Goal: Task Accomplishment & Management: Manage account settings

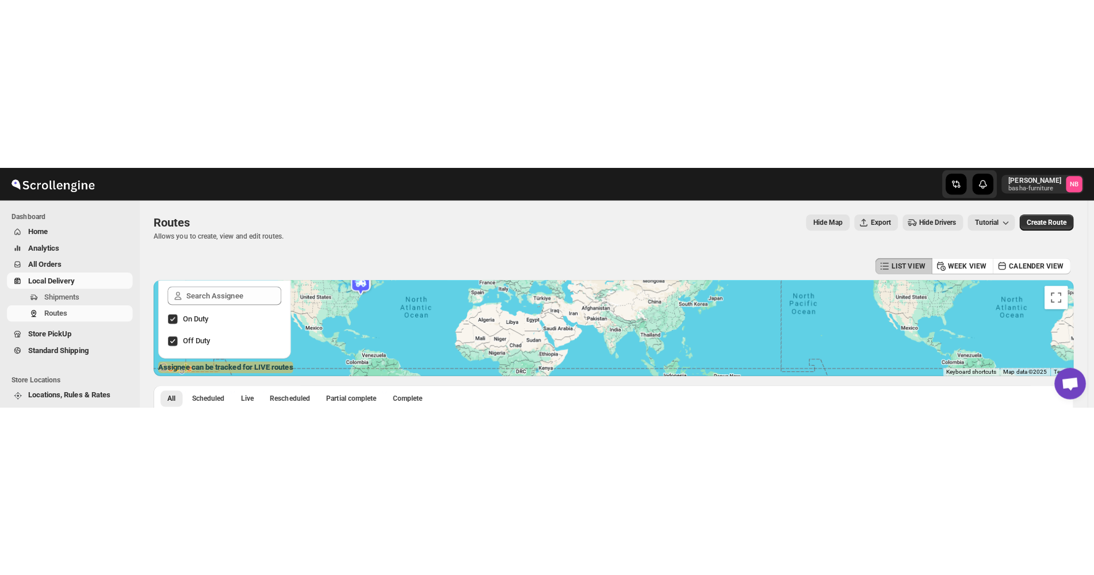
scroll to position [198, 0]
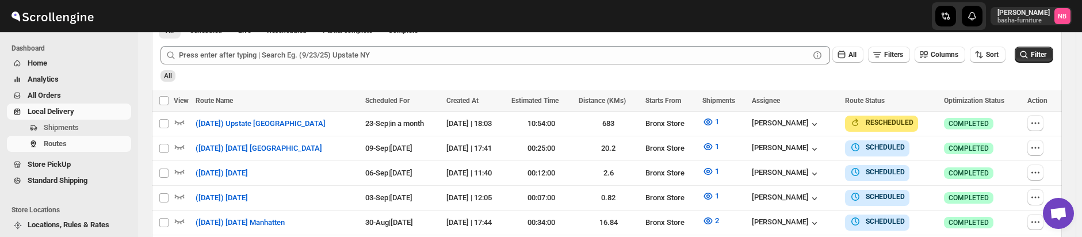
click at [583, 77] on div "All" at bounding box center [605, 72] width 895 height 20
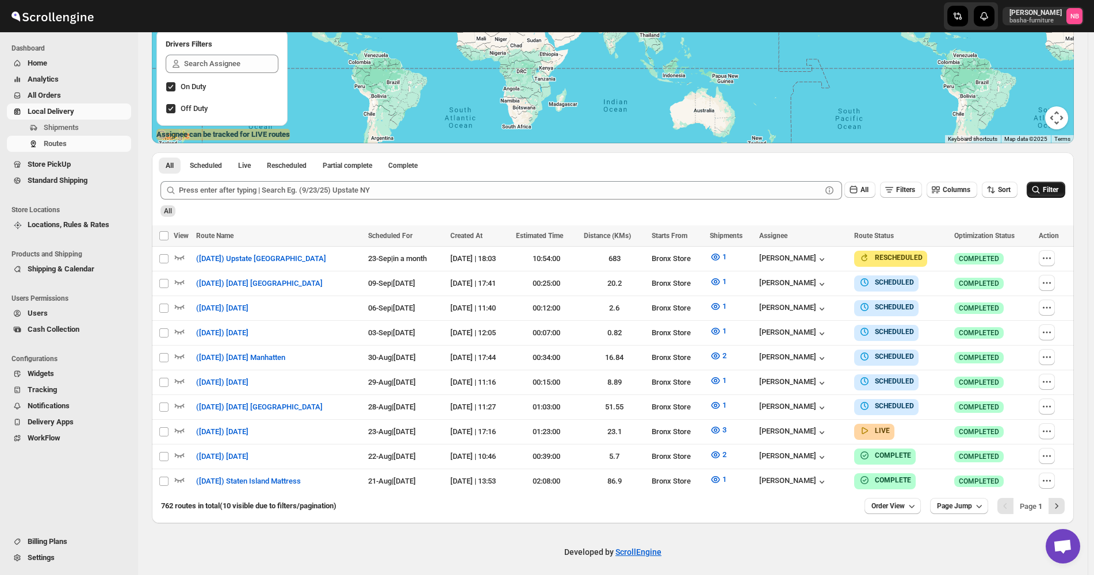
click at [1058, 188] on span "Filter" at bounding box center [1051, 190] width 16 height 8
click at [720, 236] on icon "button" at bounding box center [715, 430] width 9 height 7
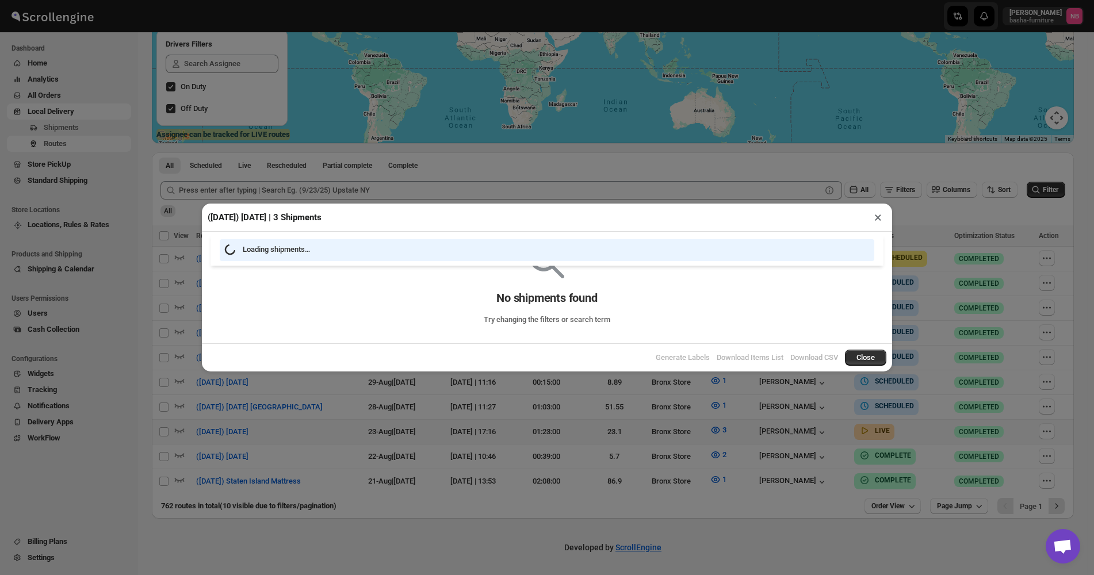
scroll to position [193, 0]
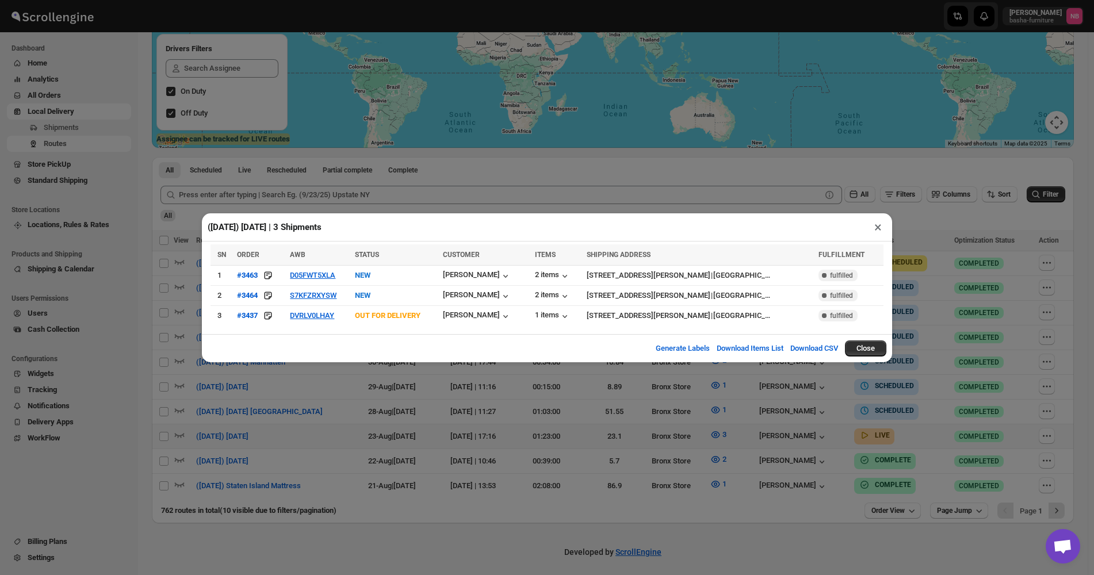
click at [583, 236] on div "([DATE]) [DATE] | 3 Shipments × SN ORDER AWB STATUS CUSTOMER ITEMS SHIPPING ADD…" at bounding box center [547, 287] width 1094 height 575
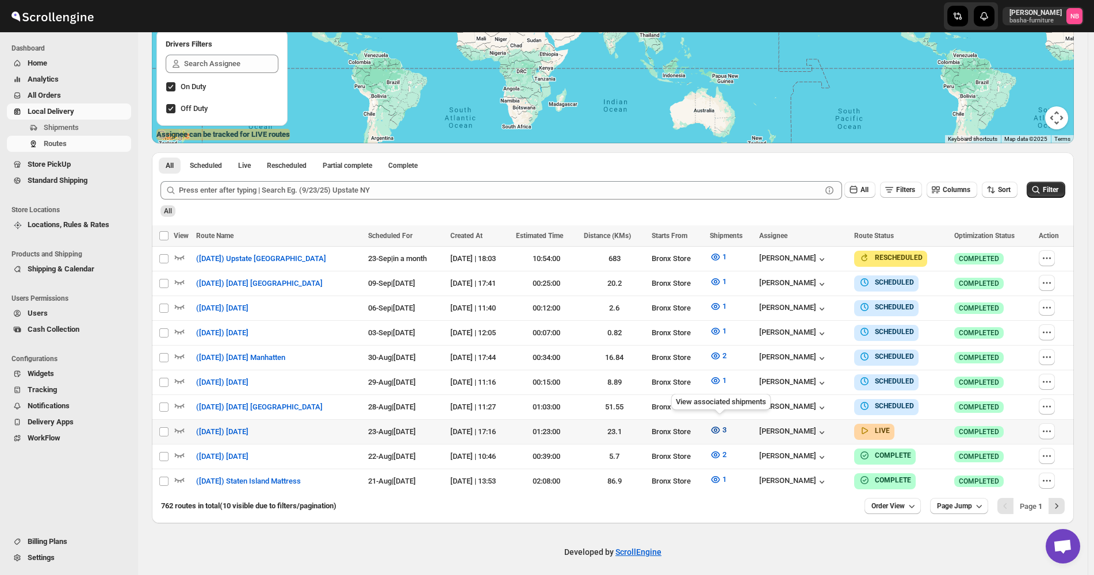
click at [707, 236] on button "3" at bounding box center [718, 430] width 30 height 18
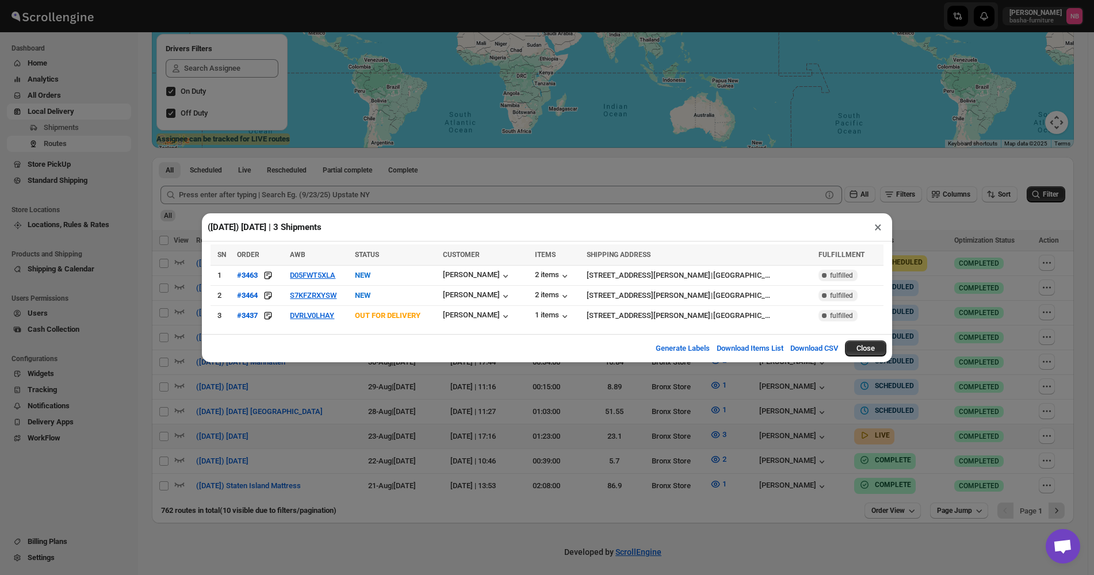
click at [326, 236] on div "([DATE]) [DATE] | 3 Shipments × SN ORDER AWB STATUS CUSTOMER ITEMS SHIPPING ADD…" at bounding box center [547, 287] width 1094 height 575
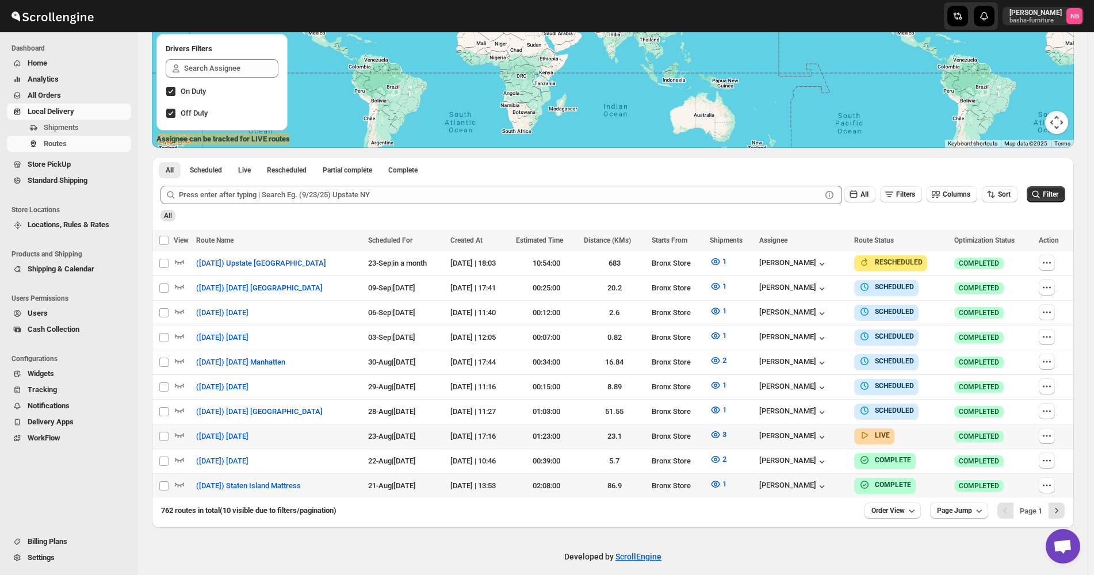
scroll to position [198, 0]
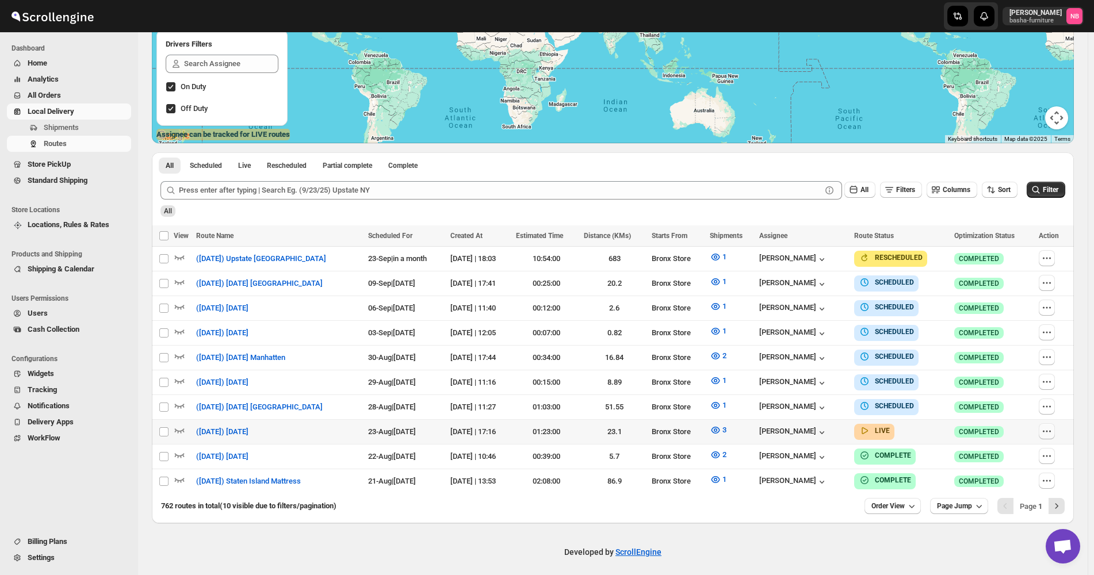
click at [1053, 236] on icon "button" at bounding box center [1047, 432] width 12 height 12
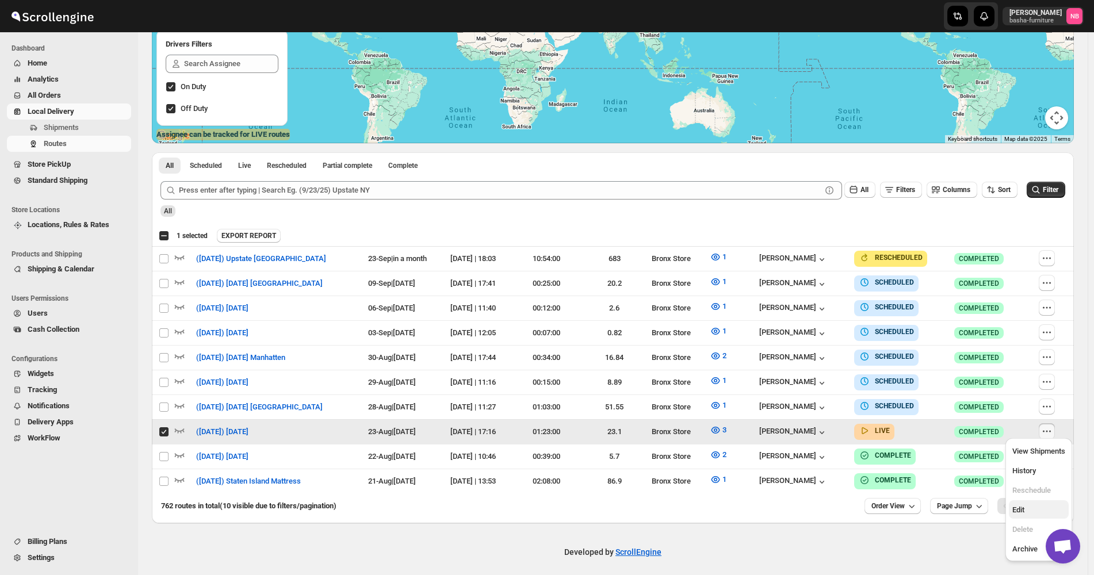
click at [1026, 236] on span "Edit" at bounding box center [1038, 510] width 53 height 12
checkbox input "false"
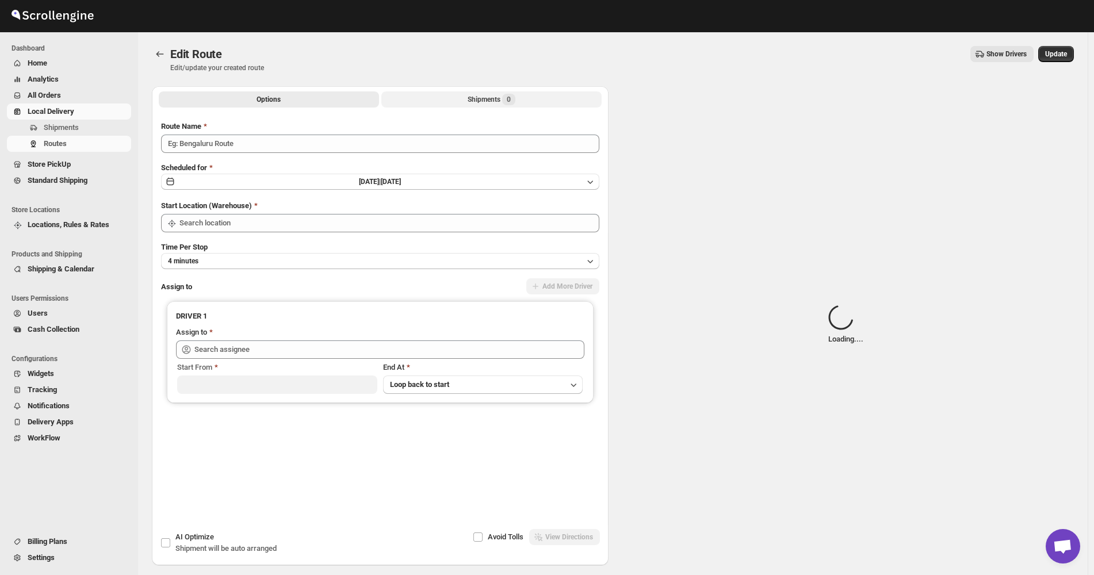
type input "([DATE]) [DATE]"
type input "Bronx Store"
type input "[PERSON_NAME] ([EMAIL_ADDRESS][DOMAIN_NAME])"
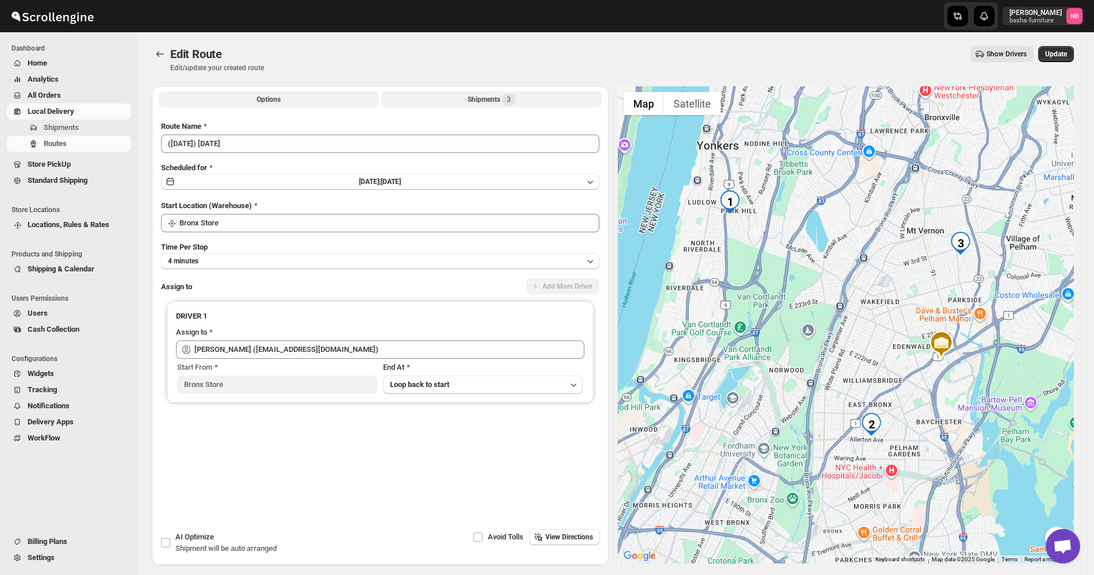
click at [465, 97] on button "Shipments 3" at bounding box center [491, 99] width 220 height 16
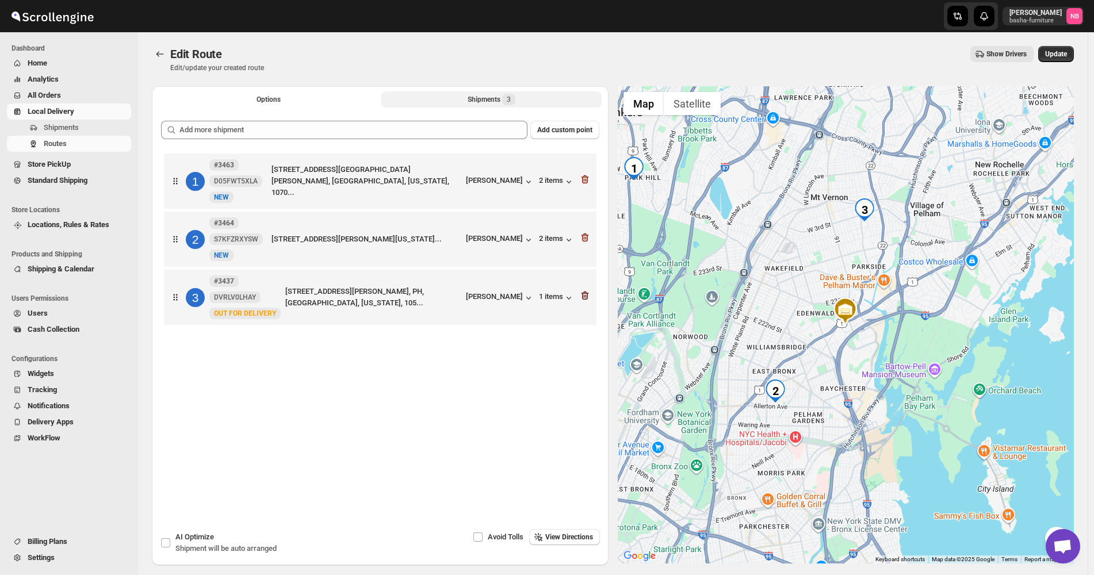
click at [588, 236] on icon "button" at bounding box center [584, 296] width 7 height 9
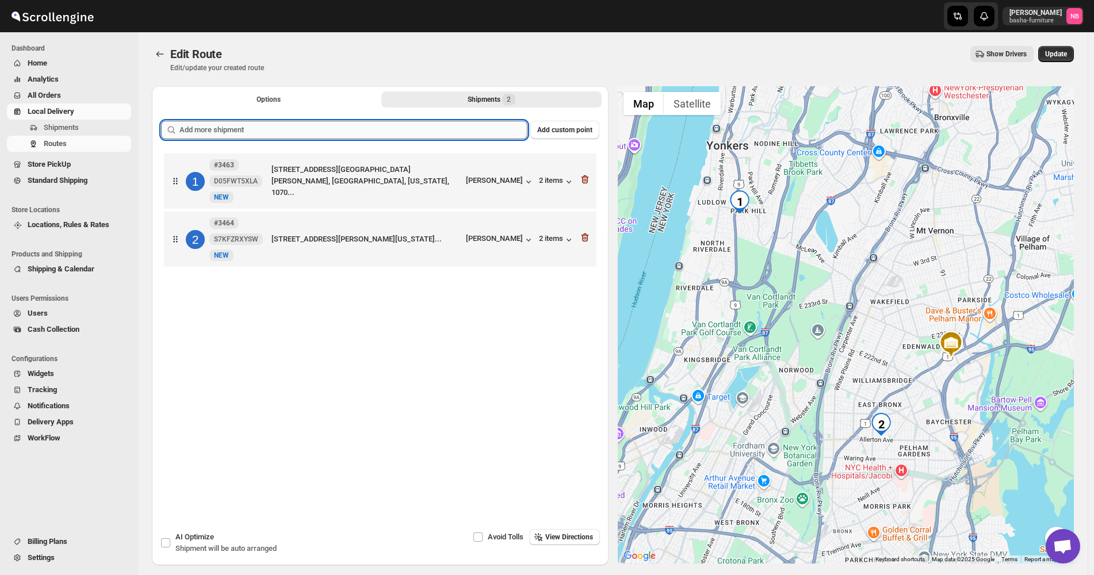
click at [349, 128] on input "text" at bounding box center [353, 130] width 348 height 18
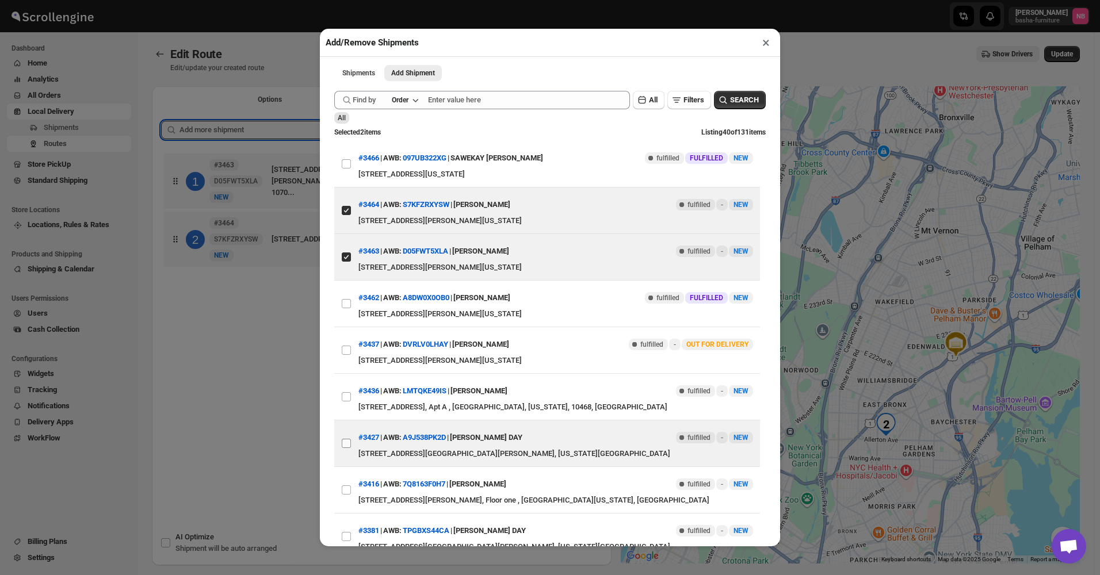
click at [349, 236] on input "View details for 68926238f7cd3703b5a8fb49" at bounding box center [346, 443] width 9 height 9
checkbox input "true"
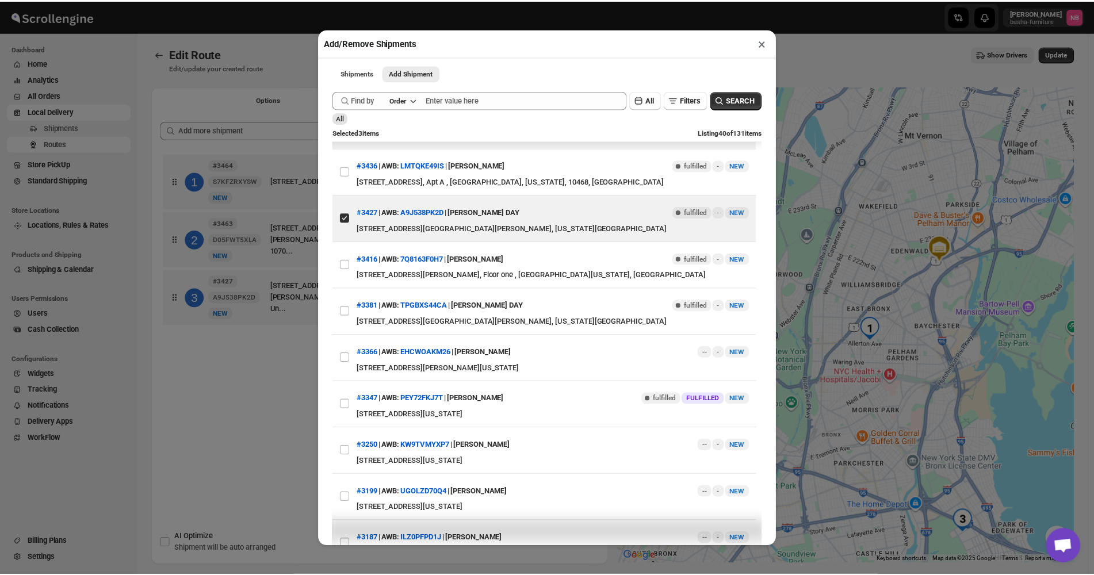
scroll to position [230, 0]
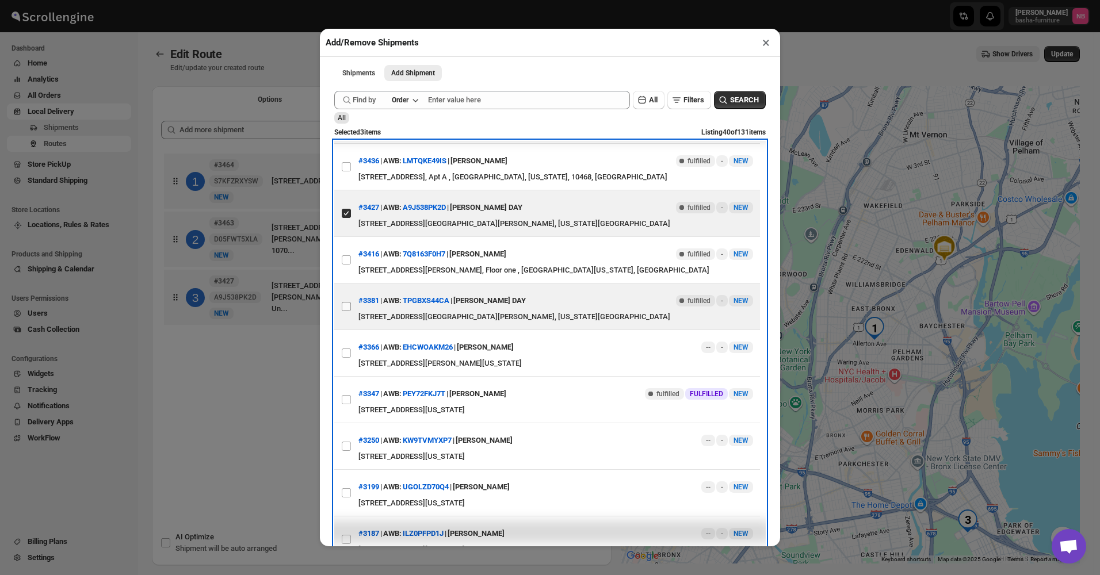
click at [350, 236] on label "View details for 689263b8f7cd3703b5a8fb62" at bounding box center [346, 307] width 24 height 46
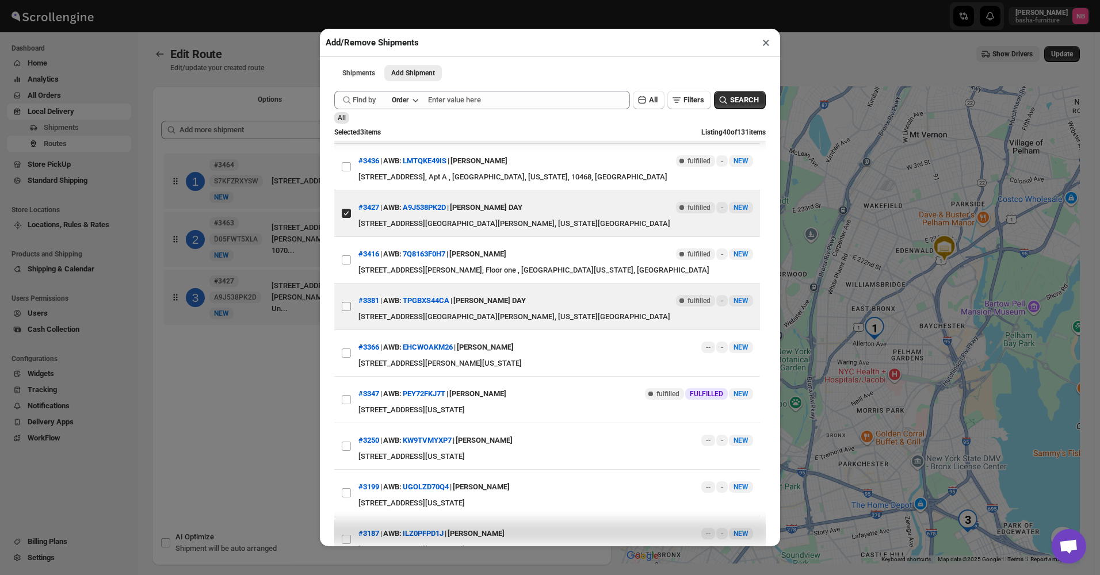
click at [350, 236] on input "View details for 689263b8f7cd3703b5a8fb62" at bounding box center [346, 306] width 9 height 9
checkbox input "true"
click at [266, 236] on div "Add/Remove Shipments × Shipments Add Shipment More views Shipments Add Shipment…" at bounding box center [550, 287] width 1100 height 575
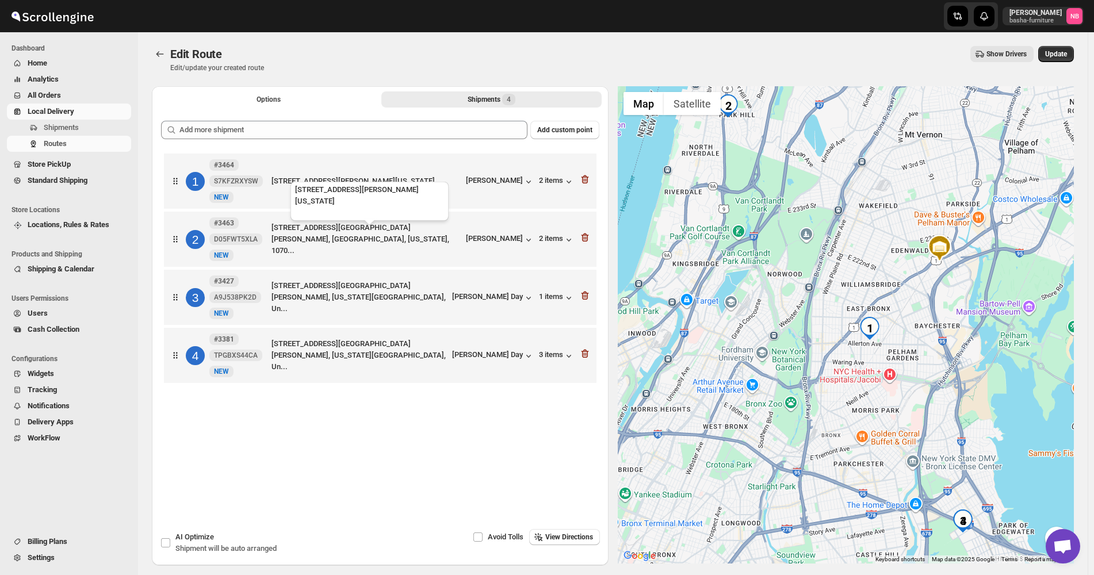
drag, startPoint x: 382, startPoint y: 243, endPoint x: 393, endPoint y: 178, distance: 65.9
click at [392, 179] on div "1 #3464 S7KFZRXYSW New NEW [STREET_ADDRESS][PERSON_NAME][US_STATE]... [PERSON_N…" at bounding box center [380, 270] width 438 height 238
click at [1067, 53] on span "Update" at bounding box center [1056, 53] width 22 height 9
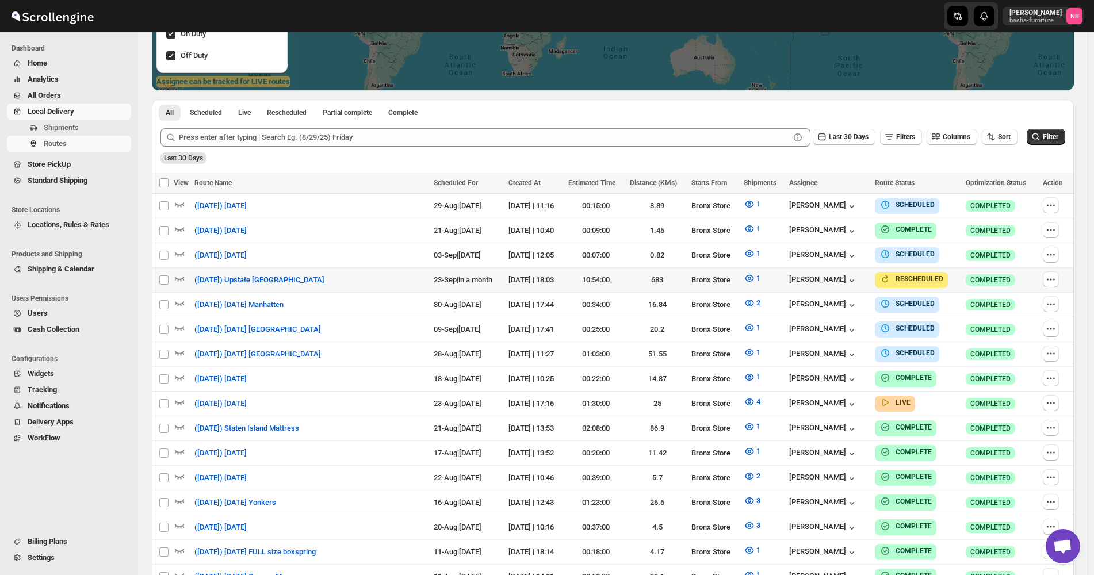
scroll to position [288, 0]
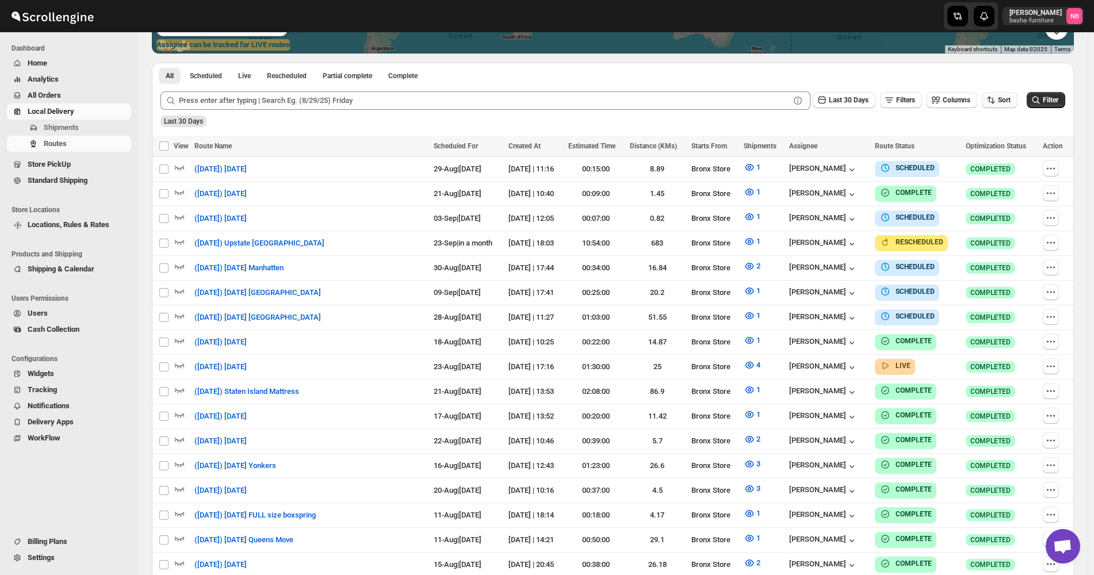
click at [1005, 100] on span "Sort" at bounding box center [1004, 100] width 13 height 8
click at [1001, 161] on div "Due Date" at bounding box center [986, 162] width 30 height 12
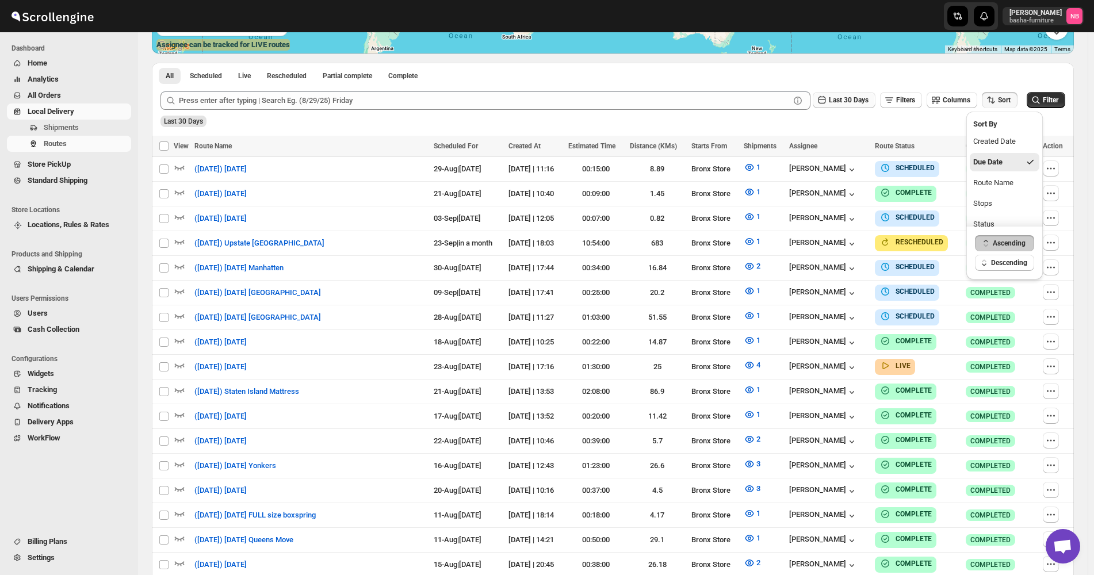
click at [835, 98] on span "Last 30 Days" at bounding box center [849, 100] width 40 height 8
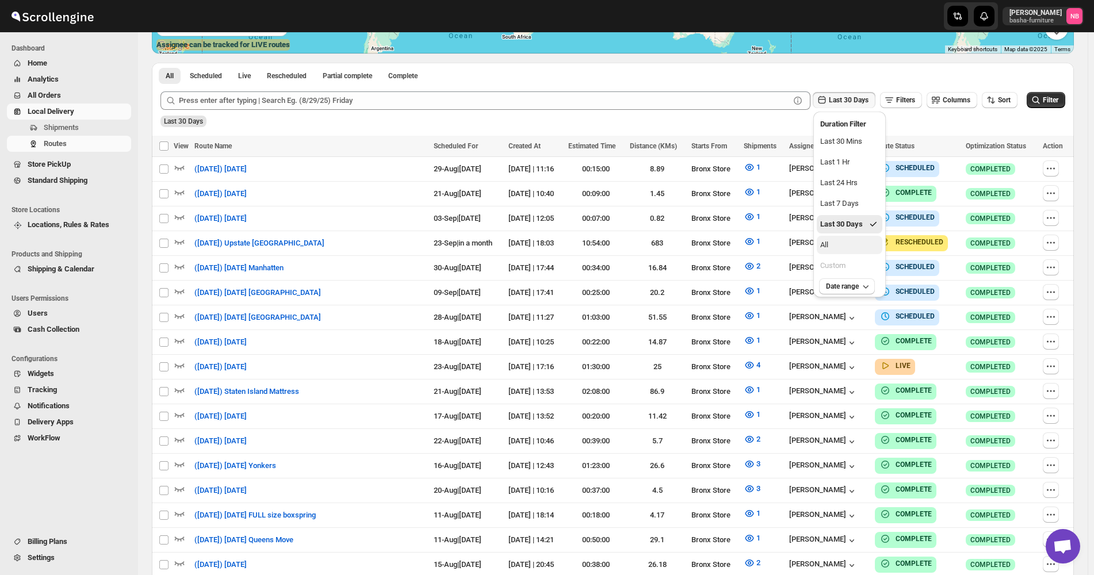
click at [843, 236] on button "All" at bounding box center [850, 245] width 66 height 18
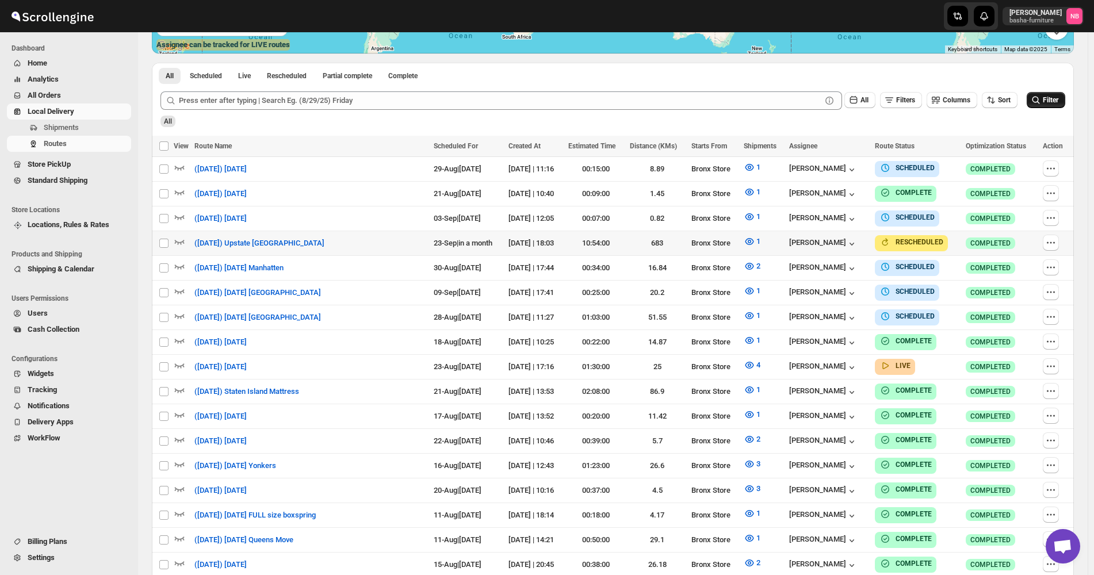
click at [1052, 105] on button "Filter" at bounding box center [1046, 100] width 39 height 16
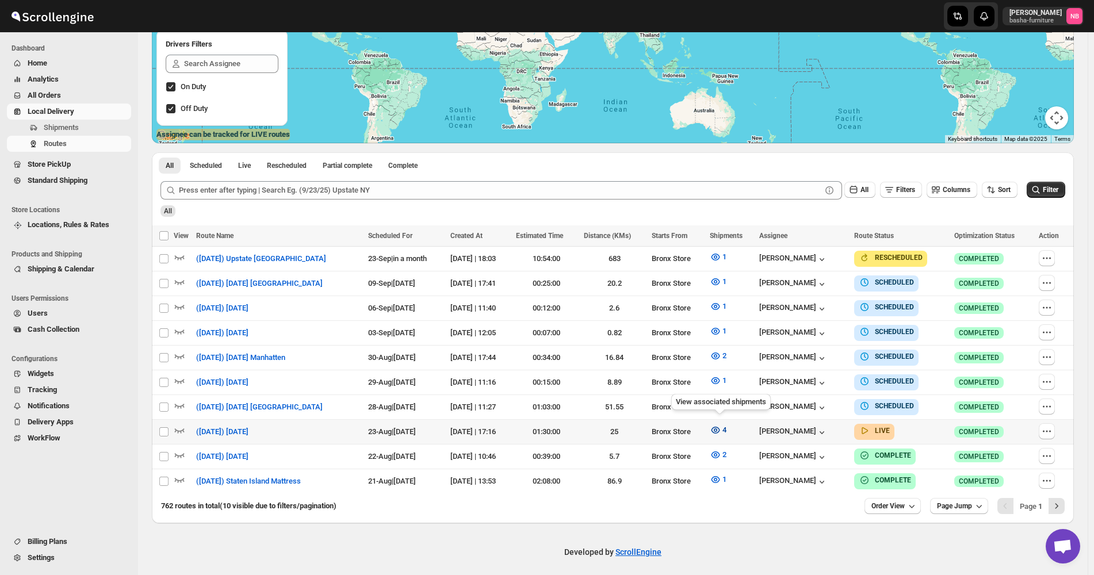
click at [718, 236] on icon "button" at bounding box center [716, 430] width 12 height 12
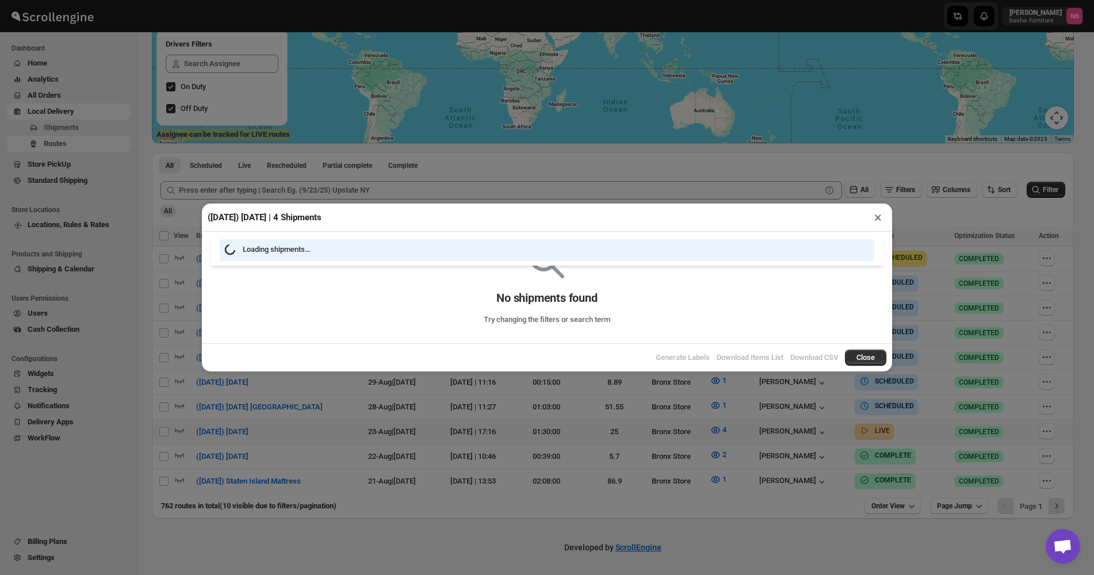
scroll to position [193, 0]
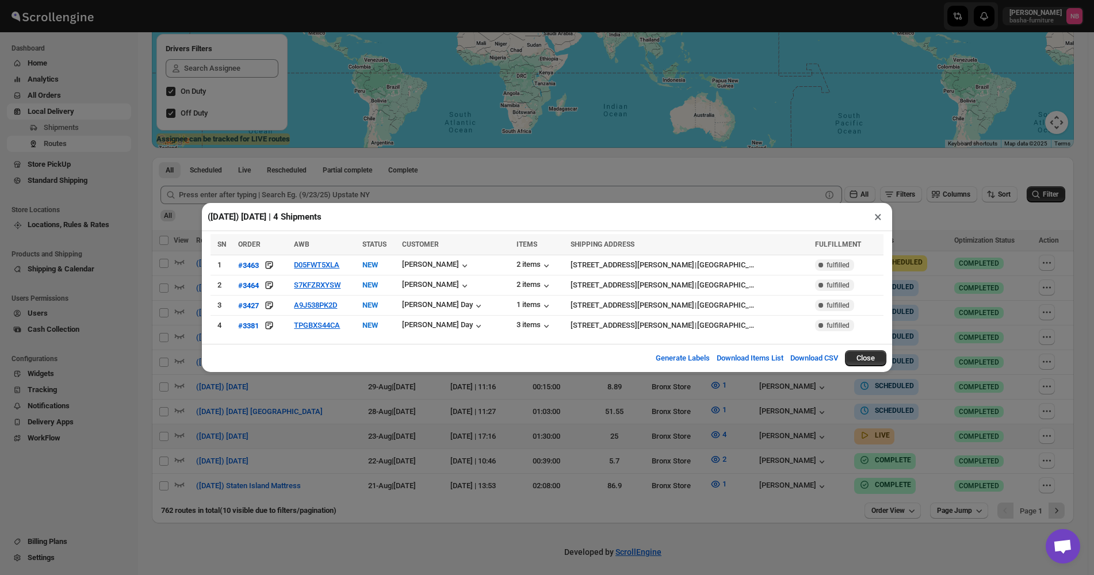
click at [537, 236] on div "([DATE]) [DATE] | 4 Shipments × SN ORDER AWB STATUS CUSTOMER ITEMS SHIPPING ADD…" at bounding box center [547, 287] width 1094 height 575
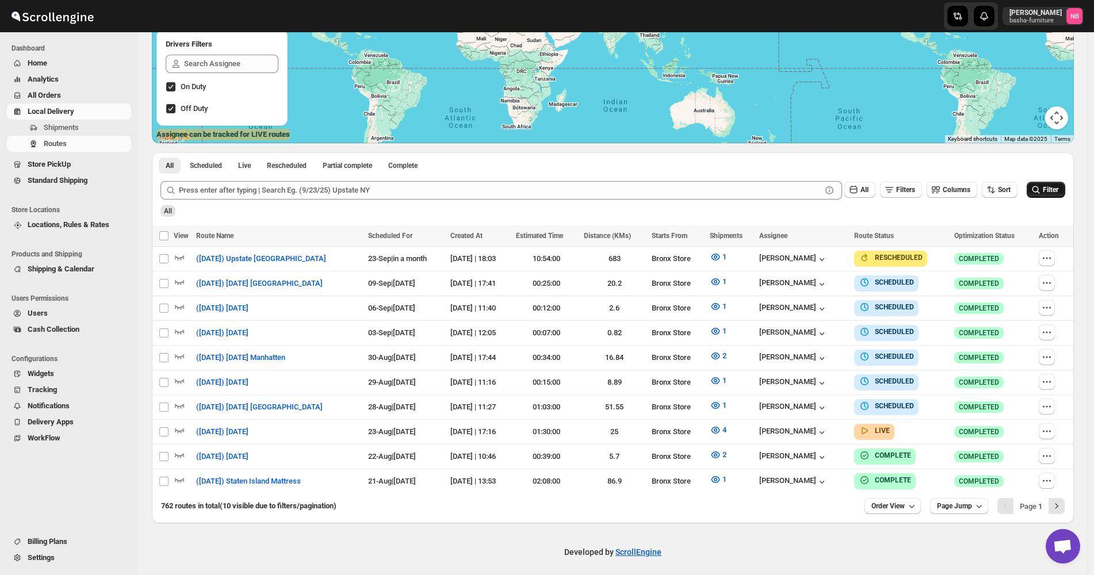
click at [1052, 196] on button "Filter" at bounding box center [1046, 190] width 39 height 16
